Goal: Task Accomplishment & Management: Complete application form

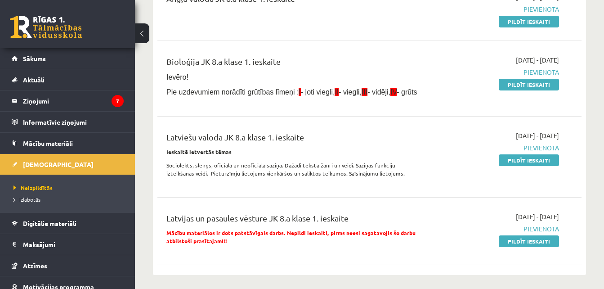
scroll to position [119, 0]
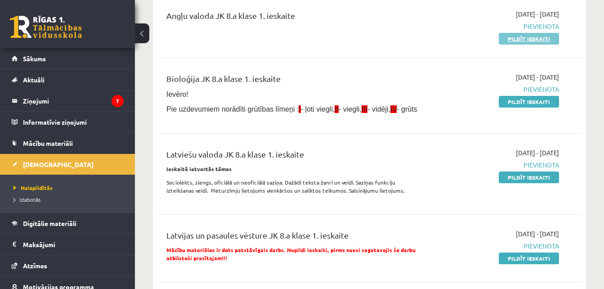
click at [538, 41] on link "Pildīt ieskaiti" at bounding box center [529, 39] width 60 height 12
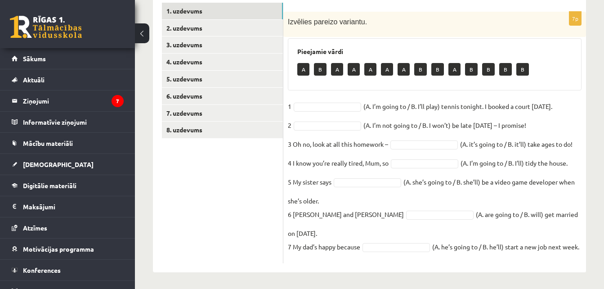
scroll to position [160, 0]
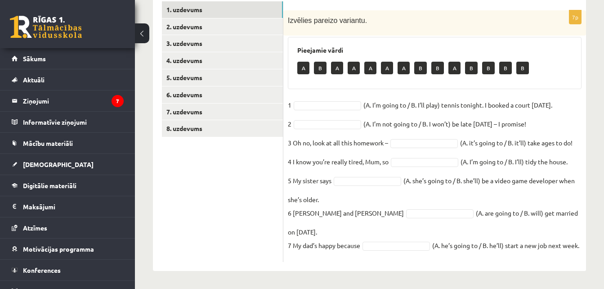
drag, startPoint x: 289, startPoint y: 44, endPoint x: 416, endPoint y: 246, distance: 238.3
click at [416, 246] on div "7p Izvēlies pareizo variantu. Pieejamie vārdi A B A A A A A B B A B B B B 1 (A.…" at bounding box center [435, 136] width 303 height 252
copy div "Pieejamie vārdi A B A A A A A B B A B B B B 1 (A. I’m going to / B. I’ll play) …"
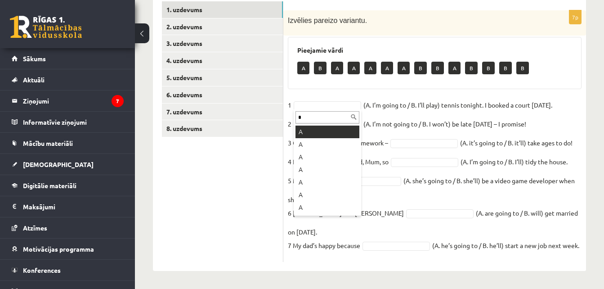
type input "*"
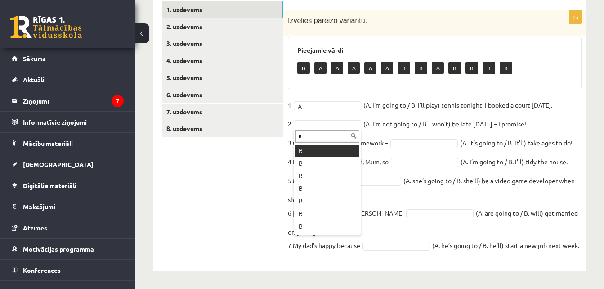
type input "*"
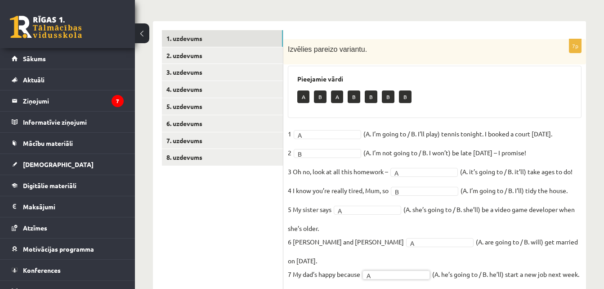
scroll to position [131, 0]
click at [412, 56] on div "Izvēlies pareizo variantu." at bounding box center [435, 52] width 303 height 25
click at [258, 50] on link "2. uzdevums" at bounding box center [222, 56] width 121 height 17
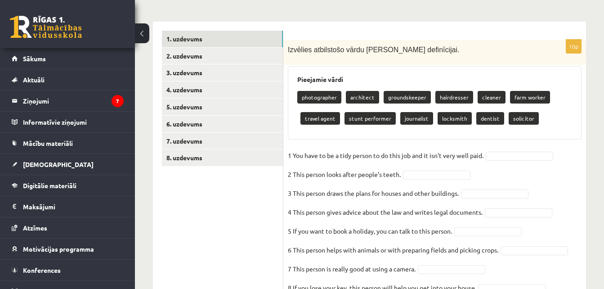
drag, startPoint x: 287, startPoint y: 50, endPoint x: 410, endPoint y: 169, distance: 170.6
click at [410, 169] on div "10p Izvēlies atbilstošo vārdu katrai definīcijai. Pieejamie vārdi photographer …" at bounding box center [435, 191] width 303 height 302
click at [441, 56] on div "Izvēlies atbilstošo vārdu katrai definīcijai." at bounding box center [435, 52] width 303 height 25
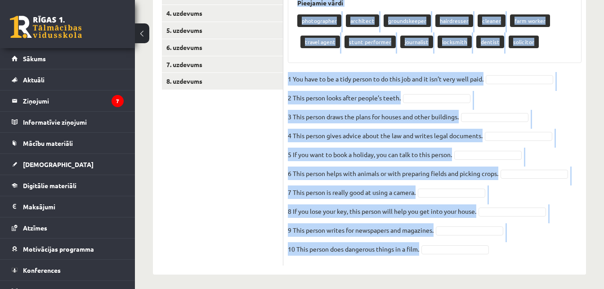
scroll to position [211, 0]
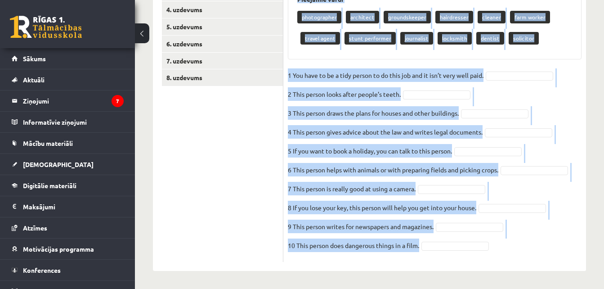
drag, startPoint x: 286, startPoint y: 46, endPoint x: 475, endPoint y: 247, distance: 275.7
click at [475, 247] on div "10p Izvēlies atbilstošo vārdu katrai definīcijai. Pieejamie vārdi photographer …" at bounding box center [435, 110] width 303 height 302
copy div "Izvēlies atbilstošo vārdu katrai definīcijai. Pieejamie vārdi photographer arch…"
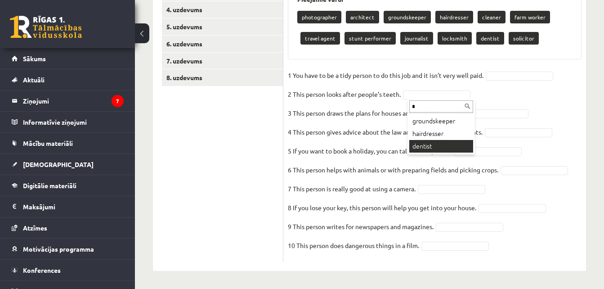
type input "*"
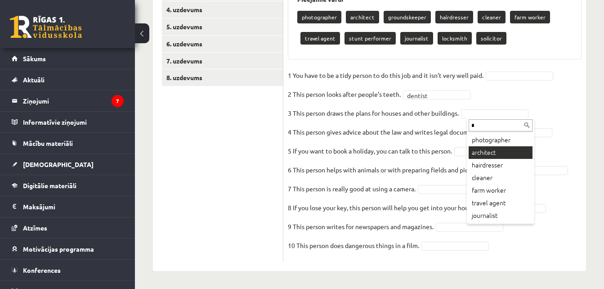
type input "*"
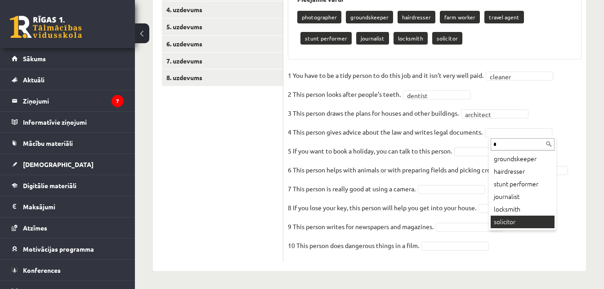
type input "*"
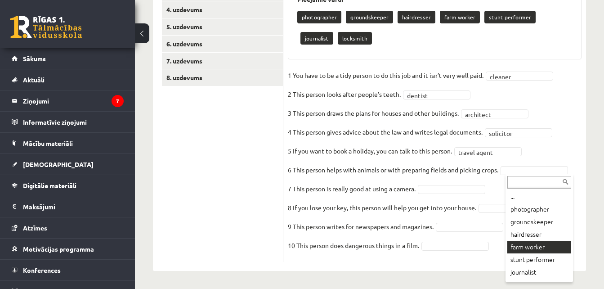
scroll to position [190, 0]
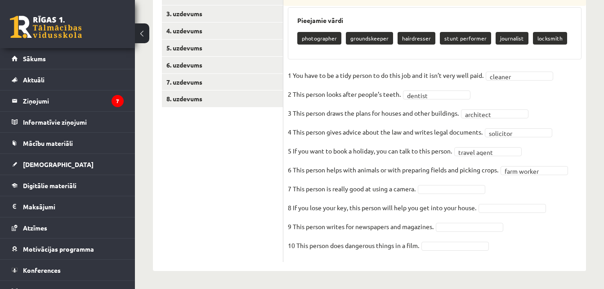
click at [441, 183] on fieldset "**********" at bounding box center [435, 162] width 294 height 189
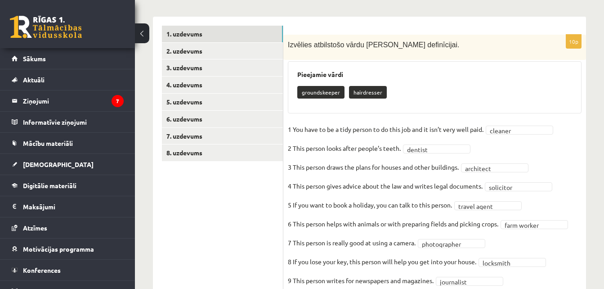
scroll to position [134, 0]
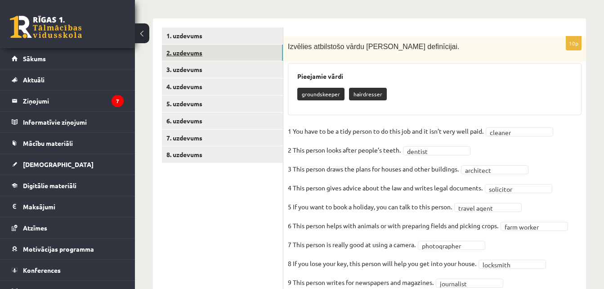
click at [227, 45] on link "2. uzdevums" at bounding box center [222, 53] width 121 height 17
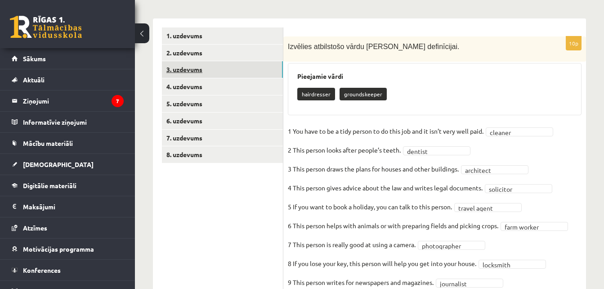
click at [239, 68] on link "3. uzdevums" at bounding box center [222, 69] width 121 height 17
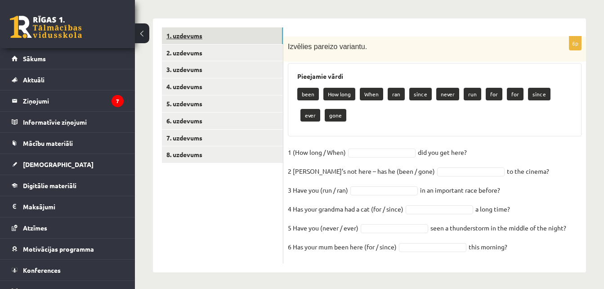
click at [235, 36] on link "1. uzdevums" at bounding box center [222, 35] width 121 height 17
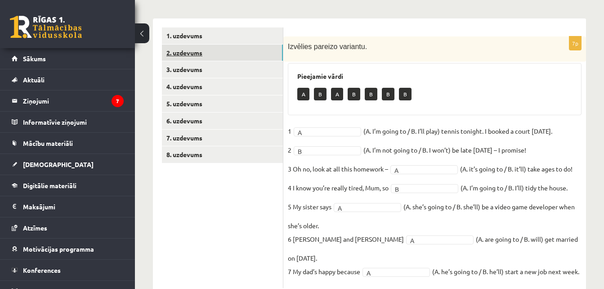
click at [242, 48] on link "2. uzdevums" at bounding box center [222, 53] width 121 height 17
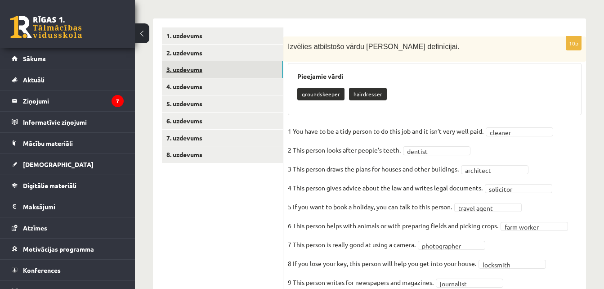
click at [251, 72] on link "3. uzdevums" at bounding box center [222, 69] width 121 height 17
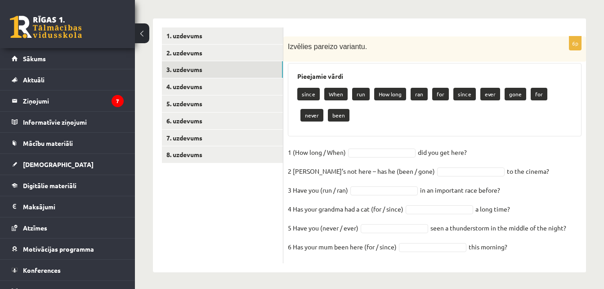
drag, startPoint x: 283, startPoint y: 38, endPoint x: 564, endPoint y: 241, distance: 346.3
click at [564, 241] on div "**********" at bounding box center [369, 145] width 433 height 254
copy div "2. uzdevums 3. uzdevums 4. uzdevums 5. uzdevums 6. uzdevums 7. uzdevums 8. uzde…"
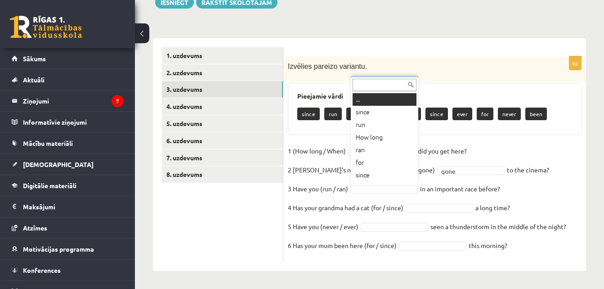
scroll to position [11, 0]
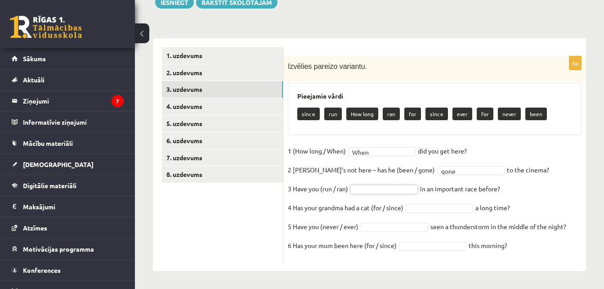
type input "*"
type input "***"
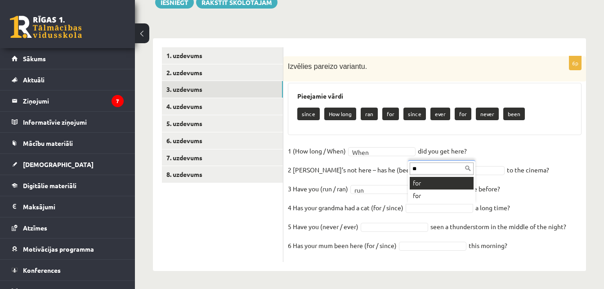
type input "**"
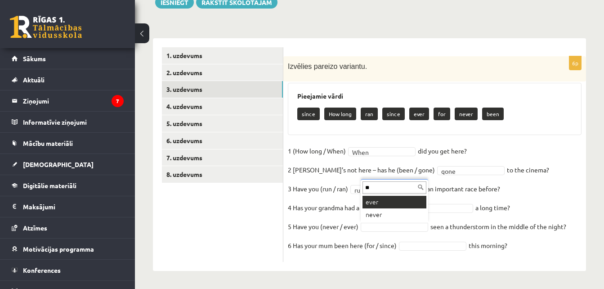
type input "**"
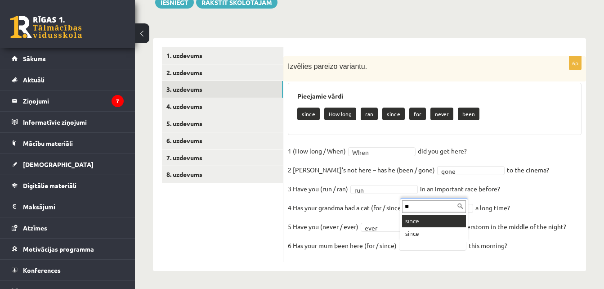
type input "**"
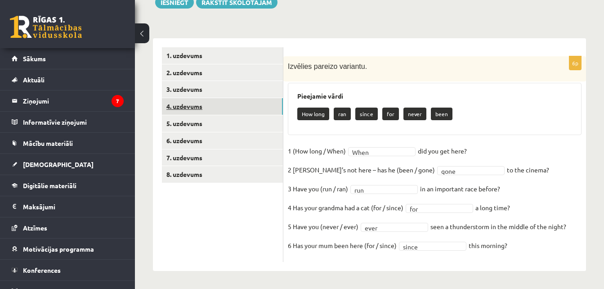
click at [252, 105] on link "4. uzdevums" at bounding box center [222, 106] width 121 height 17
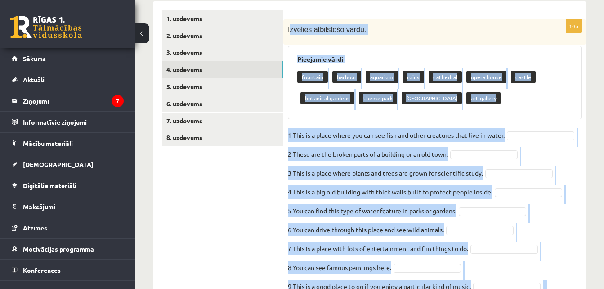
scroll to position [211, 0]
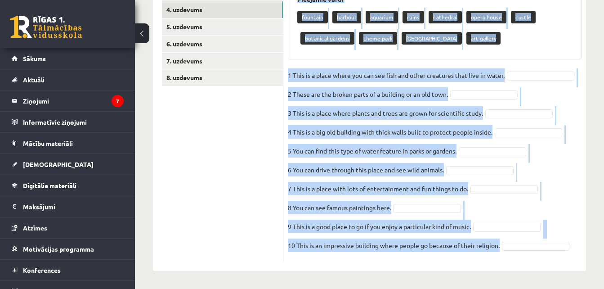
drag, startPoint x: 289, startPoint y: 65, endPoint x: 583, endPoint y: 241, distance: 342.8
click at [583, 241] on div "10p Izvēlies atbilstošo vārdu. Pieejamie vārdi fountain harbour aquarium ruins …" at bounding box center [435, 110] width 303 height 302
copy div "zvēlies atbilstošo vārdu. Pieejamie vārdi fountain harbour aquarium ruins cathe…"
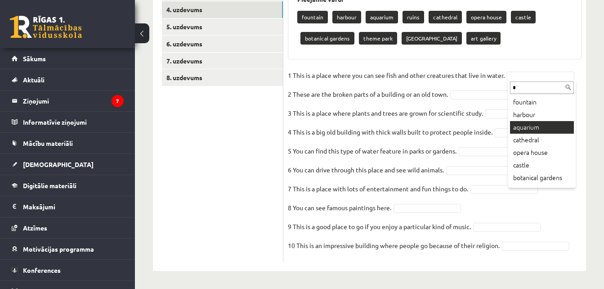
type input "*"
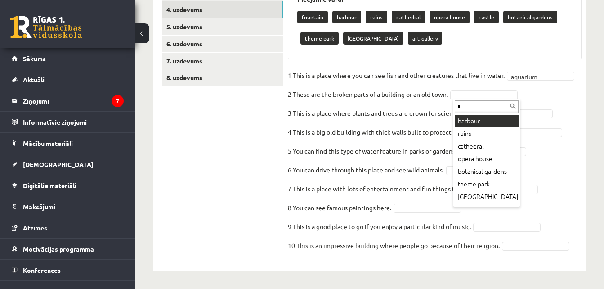
type input "*"
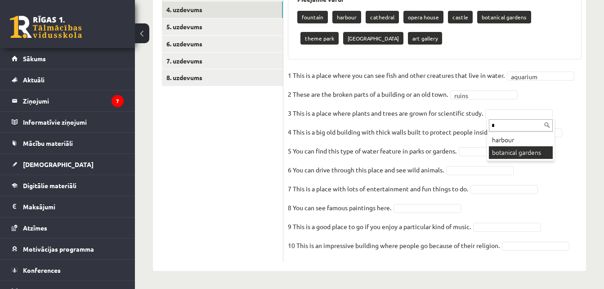
type input "*"
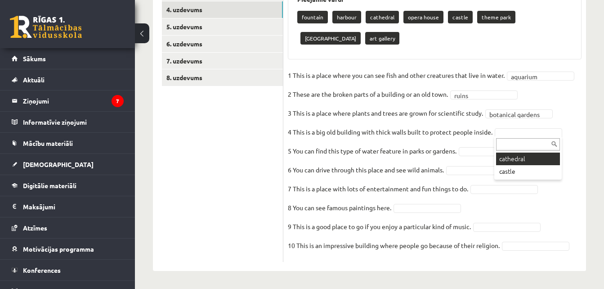
scroll to position [190, 0]
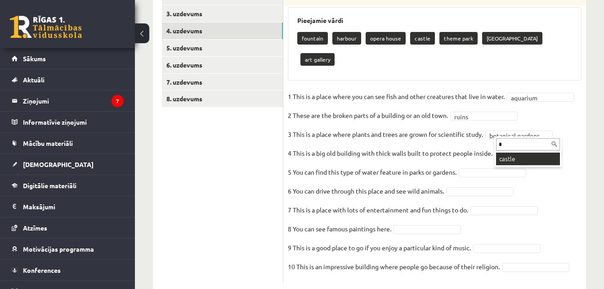
type input "*"
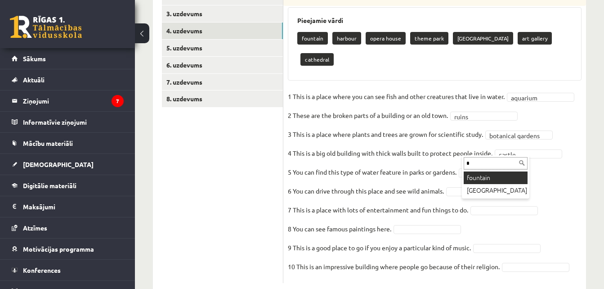
type input "*"
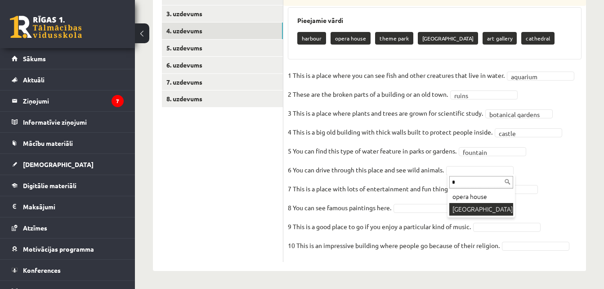
type input "*"
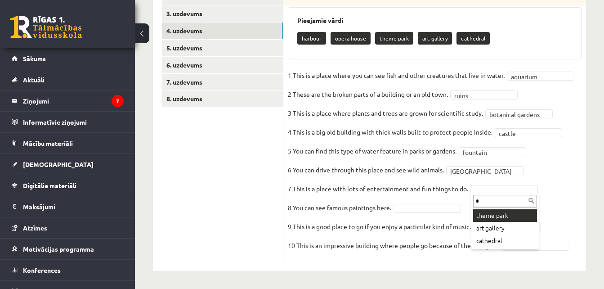
type input "*"
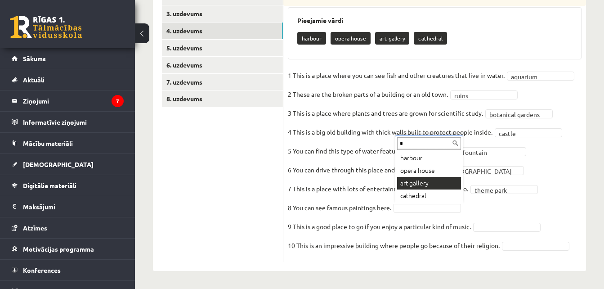
type input "*"
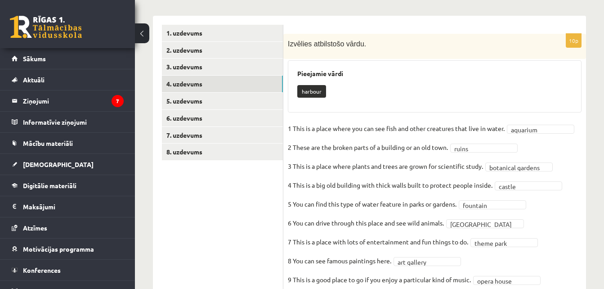
scroll to position [112, 0]
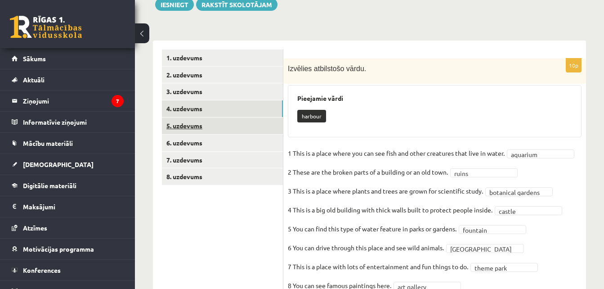
click at [235, 126] on link "5. uzdevums" at bounding box center [222, 125] width 121 height 17
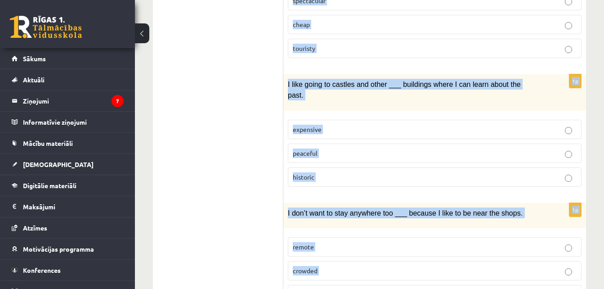
scroll to position [507, 0]
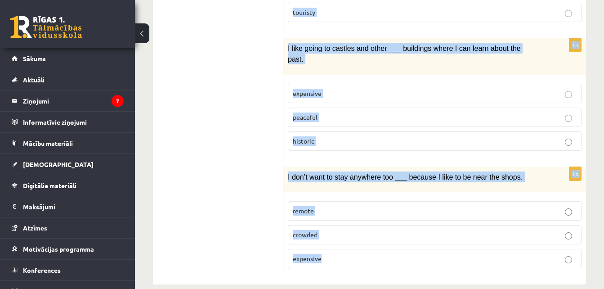
drag, startPoint x: 286, startPoint y: 66, endPoint x: 430, endPoint y: 239, distance: 224.7
copy form "I live in London, which is a really noisy city, so I like to spend my holidays …"
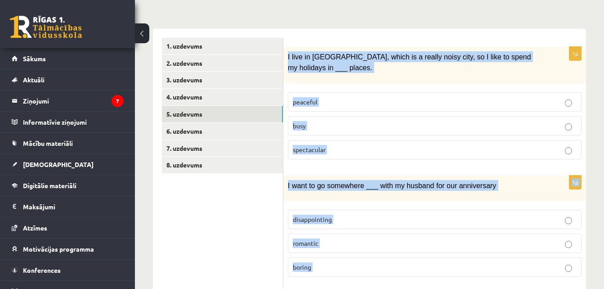
scroll to position [122, 0]
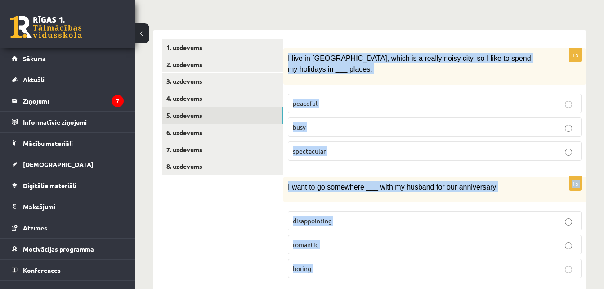
click at [335, 110] on label "peaceful" at bounding box center [435, 103] width 294 height 19
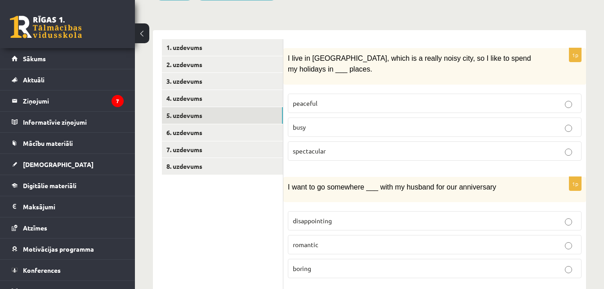
click at [337, 240] on p "romantic" at bounding box center [435, 244] width 284 height 9
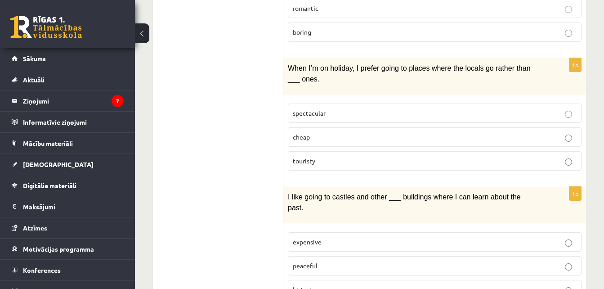
scroll to position [372, 0]
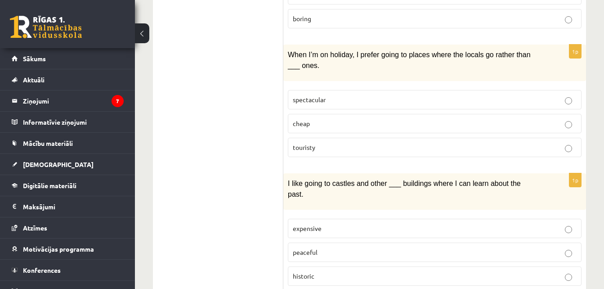
click at [327, 146] on p "touristy" at bounding box center [435, 147] width 284 height 9
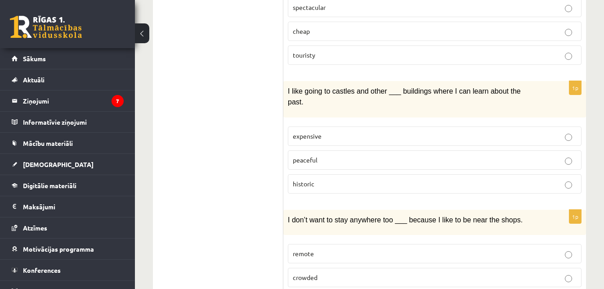
scroll to position [467, 0]
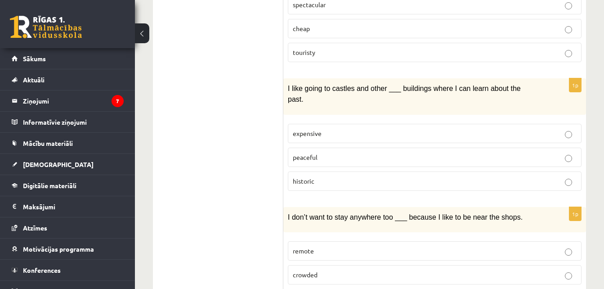
click at [335, 176] on p "historic" at bounding box center [435, 180] width 284 height 9
click at [413, 246] on p "remote" at bounding box center [435, 250] width 284 height 9
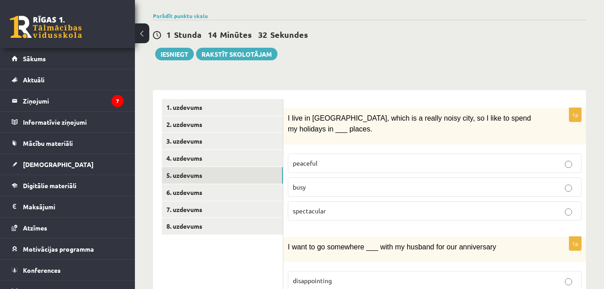
scroll to position [65, 0]
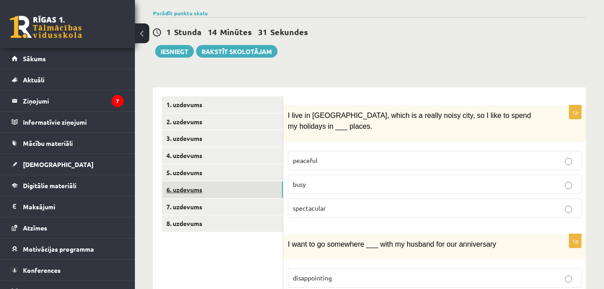
click at [244, 194] on link "6. uzdevums" at bounding box center [222, 189] width 121 height 17
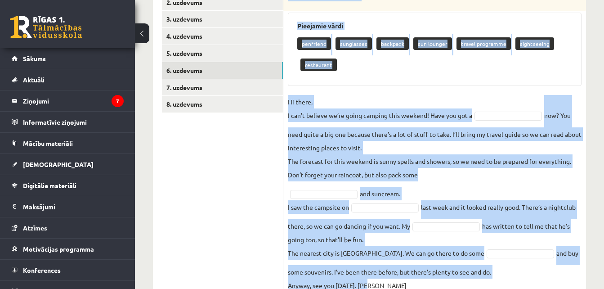
scroll to position [219, 0]
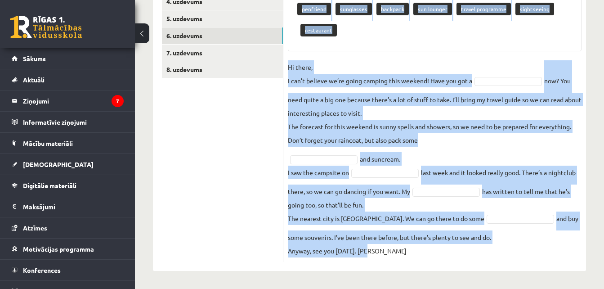
drag, startPoint x: 288, startPoint y: 109, endPoint x: 500, endPoint y: 260, distance: 259.9
click at [500, 260] on div "5p Izvēlies pareizo vārdu. Pieejamie vārdi penfriend sunglasses backpack sun lo…" at bounding box center [435, 106] width 303 height 311
copy div "Izvēlies pareizo vārdu. Pieejamie vārdi penfriend sunglasses backpack sun loung…"
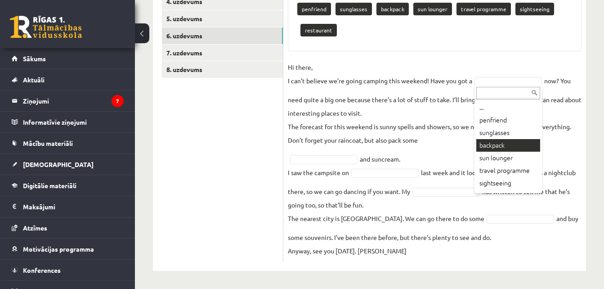
scroll to position [198, 0]
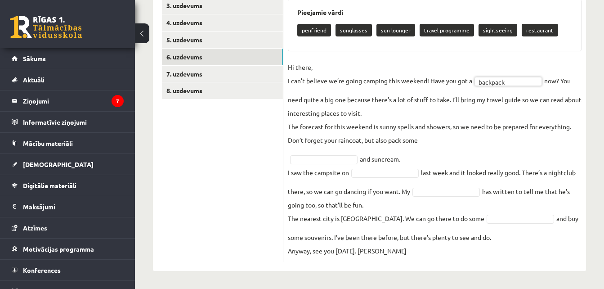
click at [396, 111] on fieldset "Hi there, I can’t believe we’re going camping this weekend! Have you got a back…" at bounding box center [435, 158] width 294 height 197
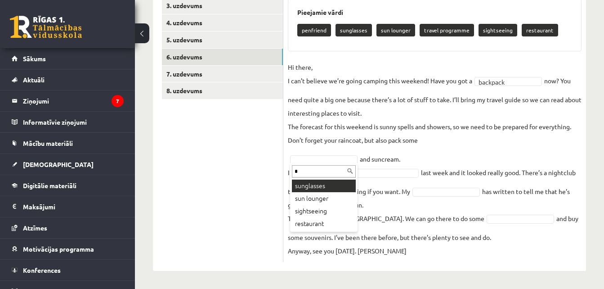
type input "*"
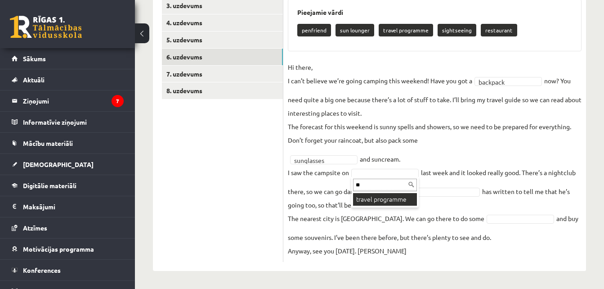
type input "**"
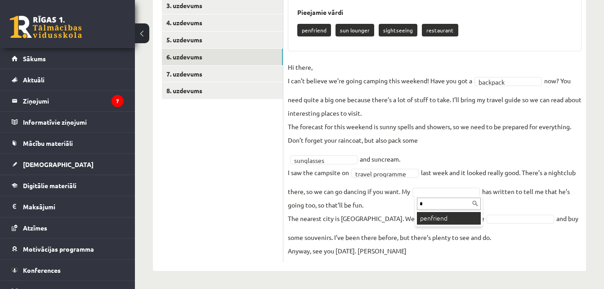
type input "*"
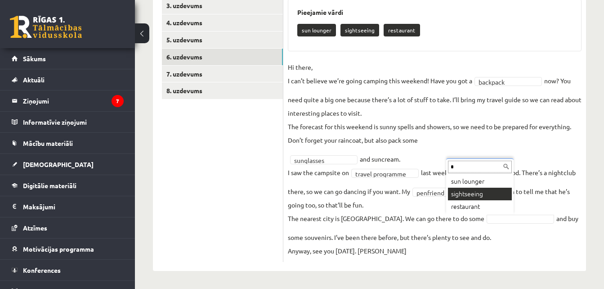
type input "*"
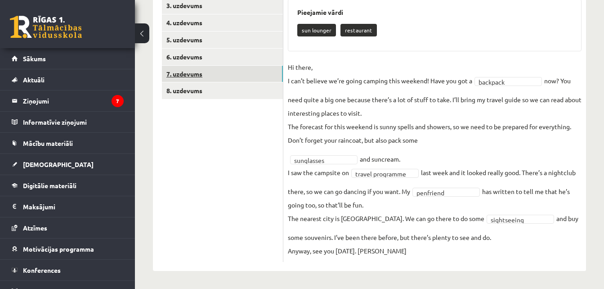
click at [242, 76] on link "7. uzdevums" at bounding box center [222, 74] width 121 height 17
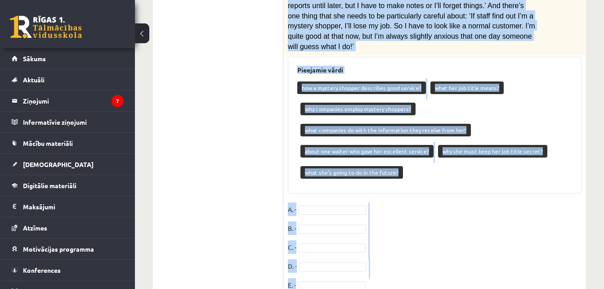
scroll to position [469, 0]
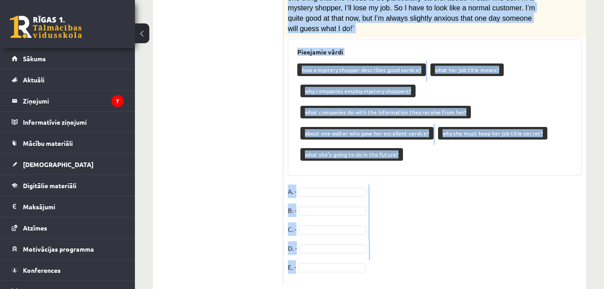
drag, startPoint x: 284, startPoint y: 10, endPoint x: 472, endPoint y: 257, distance: 309.7
copy div "Lasi tekstu. Savieno paragrāfus (A-E) ar jautājumiem (1-7). Mystery shopper A R…"
click at [490, 185] on fieldset "A. - B. - C. - D. - E. -" at bounding box center [435, 232] width 294 height 95
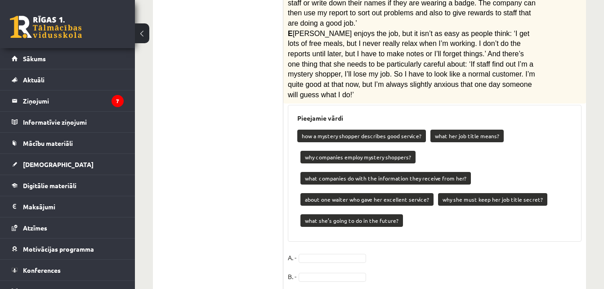
scroll to position [405, 0]
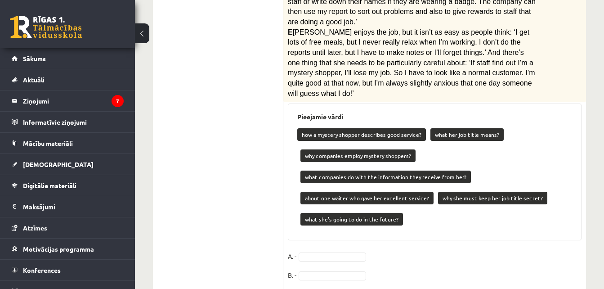
click at [401, 104] on div "Pieejamie vārdi how a mystery shopper describes good service? what her job titl…" at bounding box center [435, 172] width 294 height 137
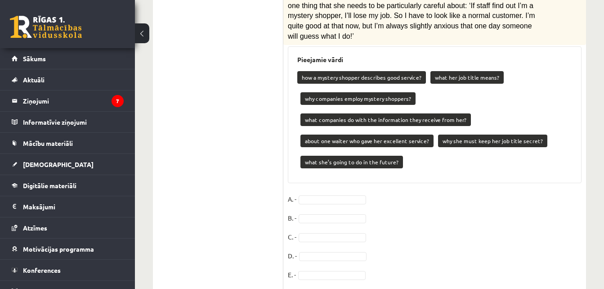
scroll to position [469, 0]
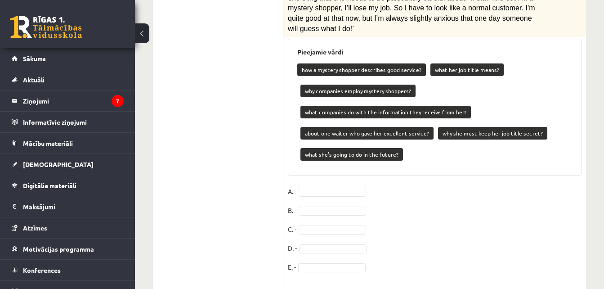
click at [384, 250] on fieldset "A. - B. - C. - D. - E. -" at bounding box center [435, 232] width 294 height 95
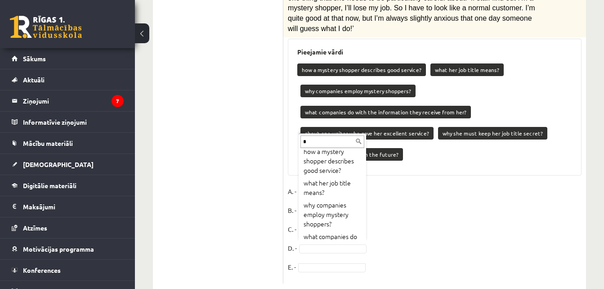
scroll to position [0, 0]
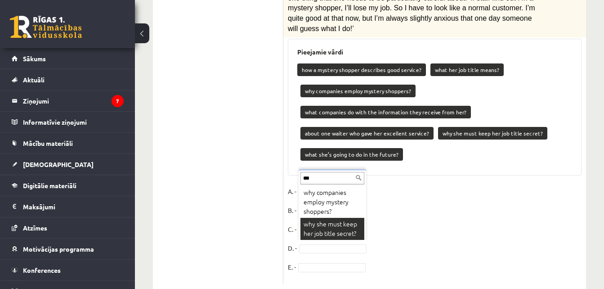
type input "***"
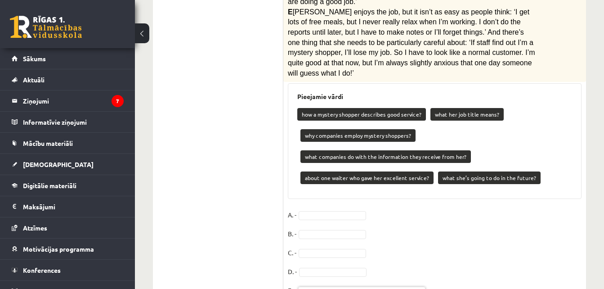
scroll to position [442, 0]
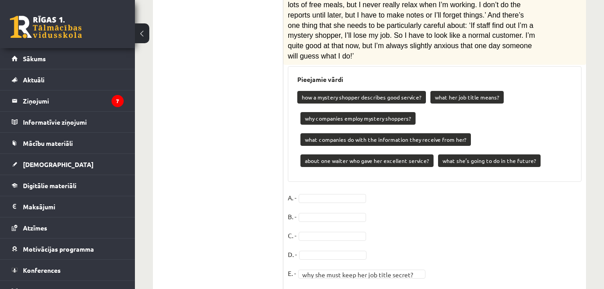
drag, startPoint x: 223, startPoint y: 160, endPoint x: 222, endPoint y: 189, distance: 29.3
click at [222, 189] on ul "1. uzdevums 2. uzdevums 3. uzdevums 4. uzdevums 5. uzdevums 6. uzdevums 7. uzde…" at bounding box center [223, 5] width 122 height 570
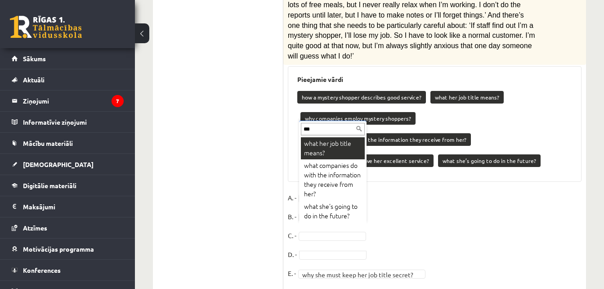
scroll to position [0, 0]
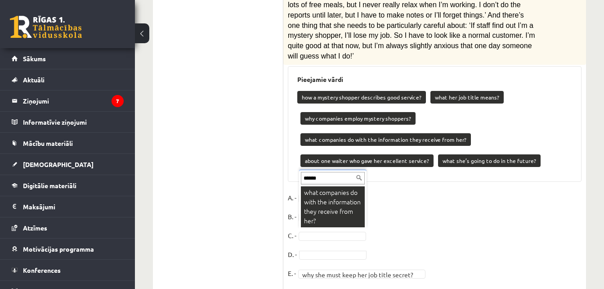
type input "******"
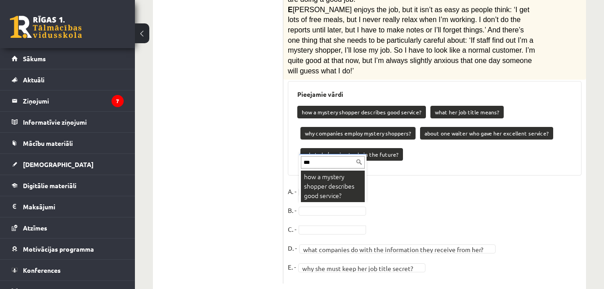
type input "***"
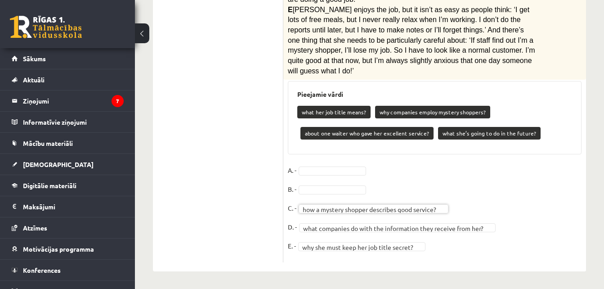
scroll to position [406, 0]
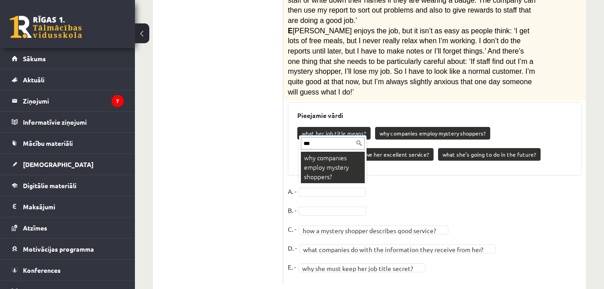
type input "***"
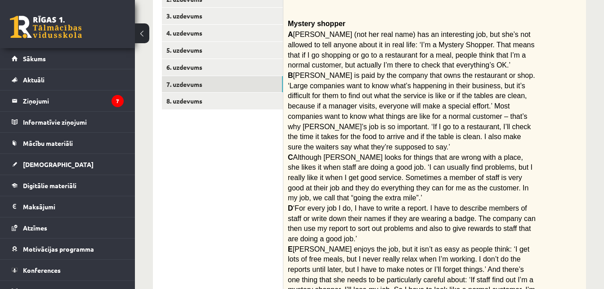
scroll to position [181, 0]
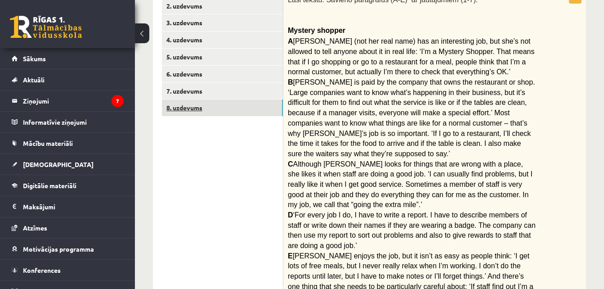
click at [266, 108] on link "8. uzdevums" at bounding box center [222, 107] width 121 height 17
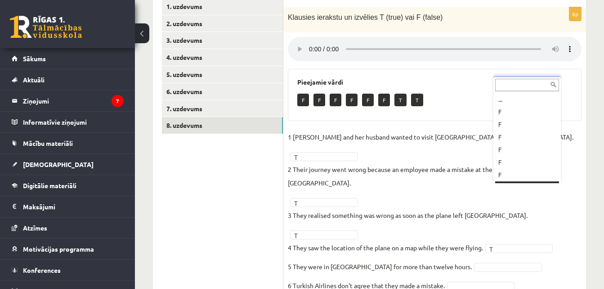
scroll to position [11, 0]
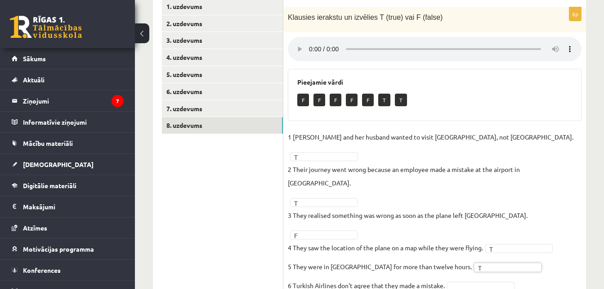
click at [460, 240] on fieldset "1 Sandy Valdivieso and her husband wanted to visit Africa, not Asia. T * 2 Thei…" at bounding box center [435, 213] width 294 height 167
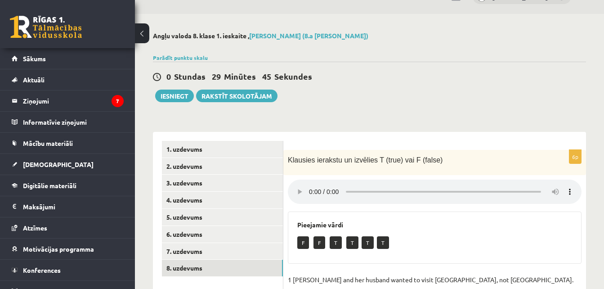
scroll to position [23, 0]
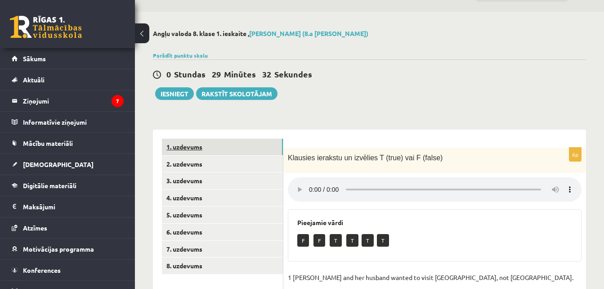
click at [270, 146] on link "1. uzdevums" at bounding box center [222, 147] width 121 height 17
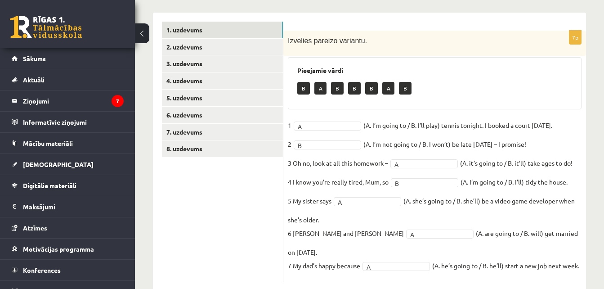
scroll to position [160, 0]
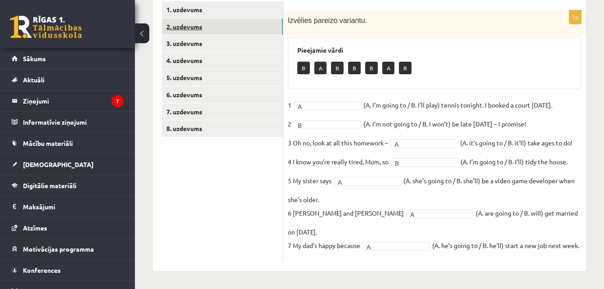
click at [244, 28] on link "2. uzdevums" at bounding box center [222, 26] width 121 height 17
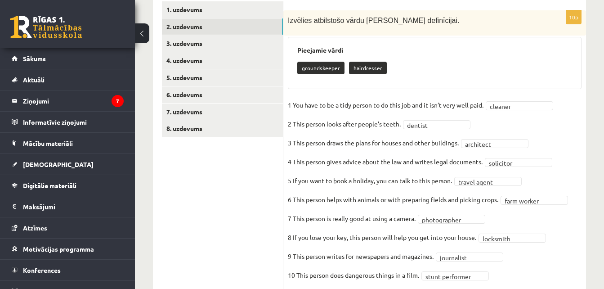
scroll to position [190, 0]
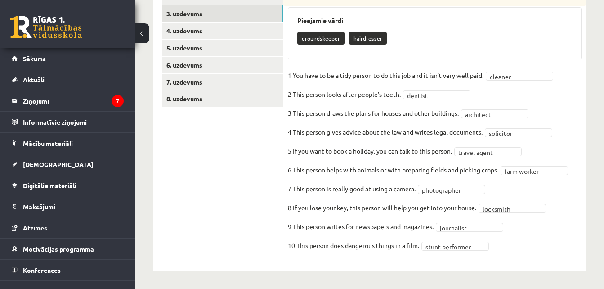
click at [229, 17] on link "3. uzdevums" at bounding box center [222, 13] width 121 height 17
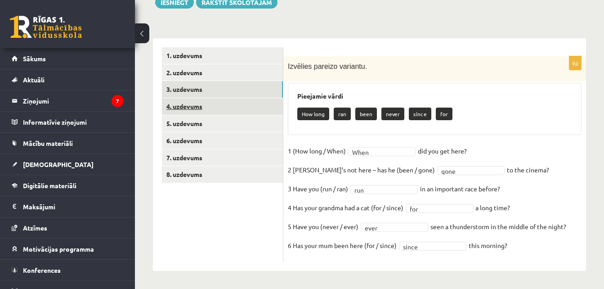
click at [269, 108] on link "4. uzdevums" at bounding box center [222, 106] width 121 height 17
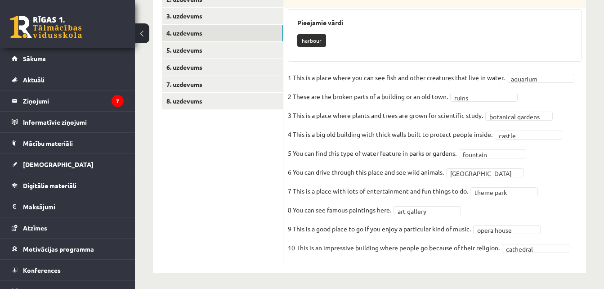
scroll to position [190, 0]
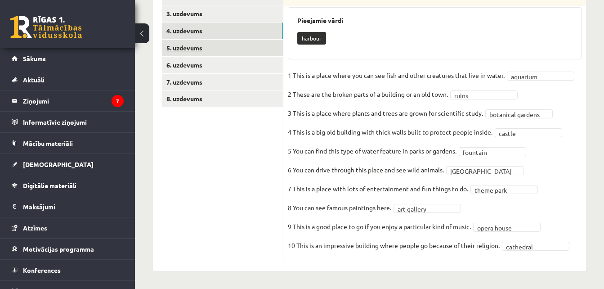
click at [234, 52] on link "5. uzdevums" at bounding box center [222, 48] width 121 height 17
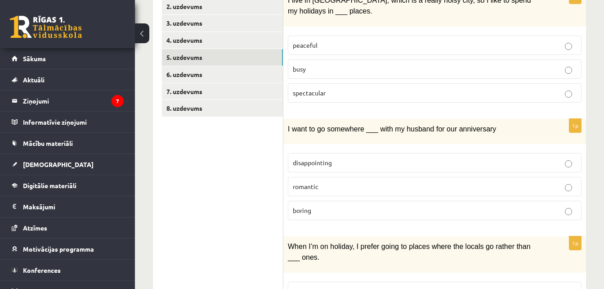
scroll to position [134, 0]
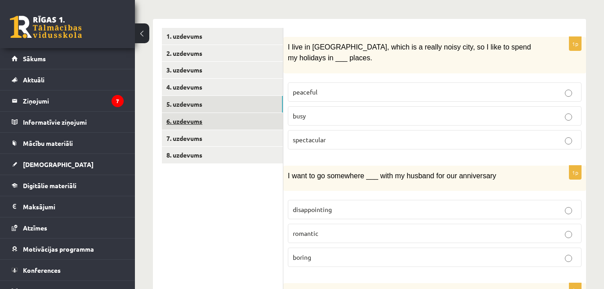
click at [275, 125] on link "6. uzdevums" at bounding box center [222, 121] width 121 height 17
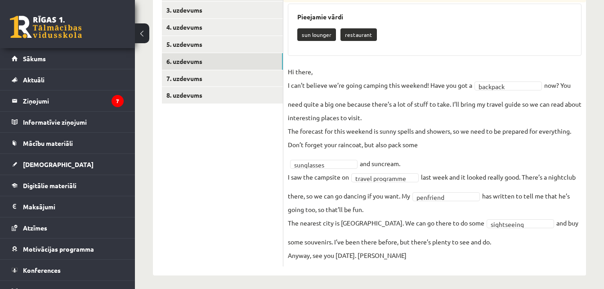
scroll to position [198, 0]
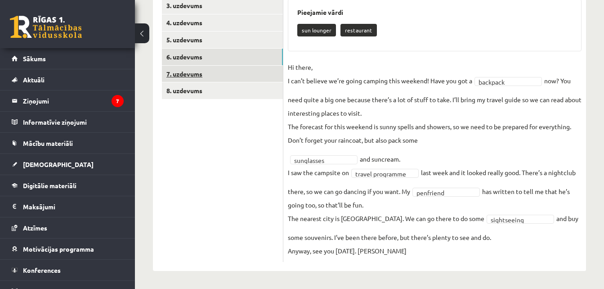
click at [227, 76] on link "7. uzdevums" at bounding box center [222, 74] width 121 height 17
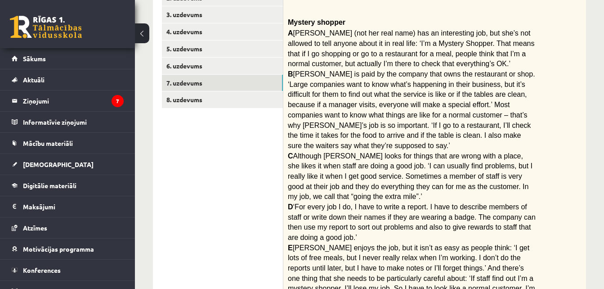
scroll to position [176, 0]
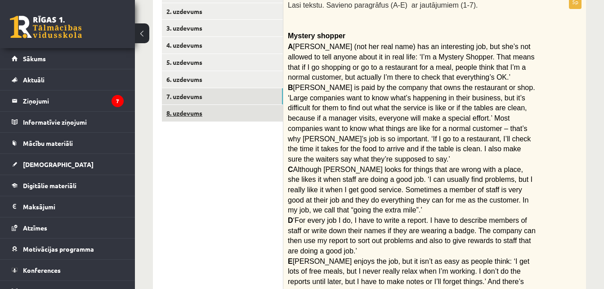
click at [270, 120] on link "8. uzdevums" at bounding box center [222, 113] width 121 height 17
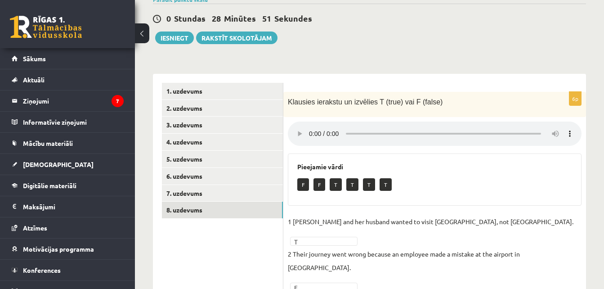
scroll to position [0, 0]
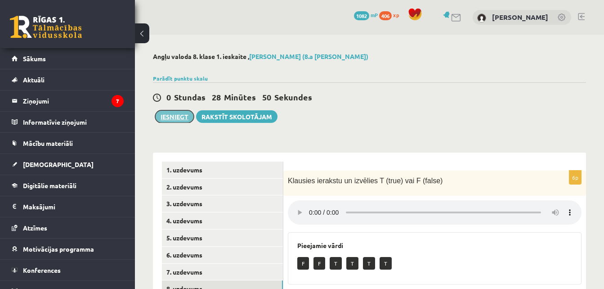
click at [183, 117] on button "Iesniegt" at bounding box center [174, 116] width 39 height 13
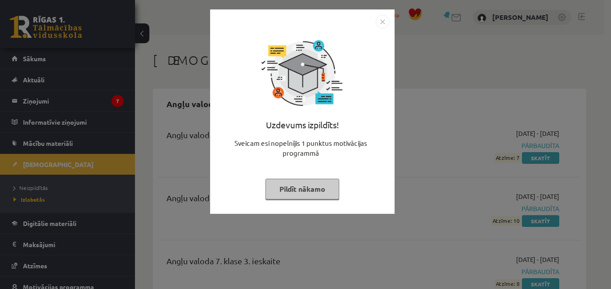
click at [302, 198] on button "Pildīt nākamo" at bounding box center [303, 189] width 74 height 21
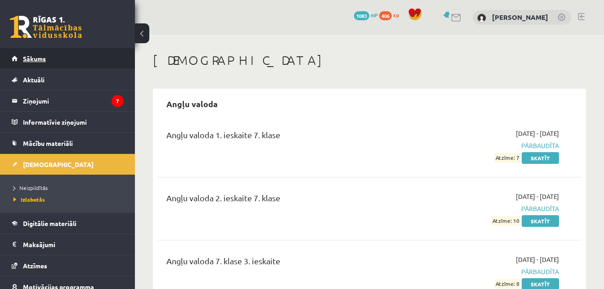
click at [47, 58] on link "Sākums" at bounding box center [68, 58] width 112 height 21
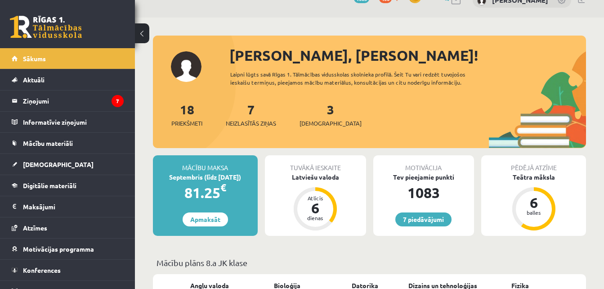
scroll to position [39, 0]
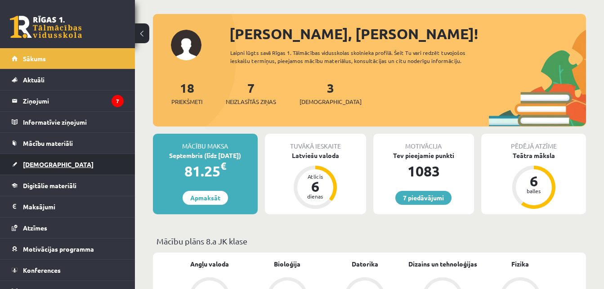
click at [102, 162] on link "[DEMOGRAPHIC_DATA]" at bounding box center [68, 164] width 112 height 21
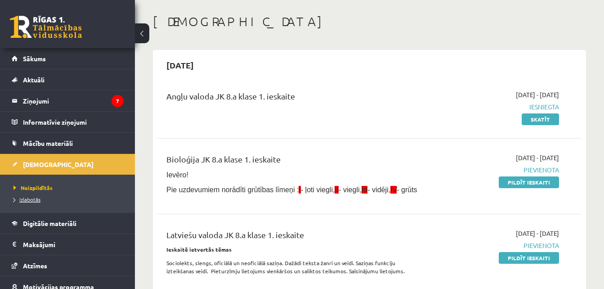
click at [29, 196] on link "Izlabotās" at bounding box center [70, 199] width 113 height 8
